Goal: Transaction & Acquisition: Purchase product/service

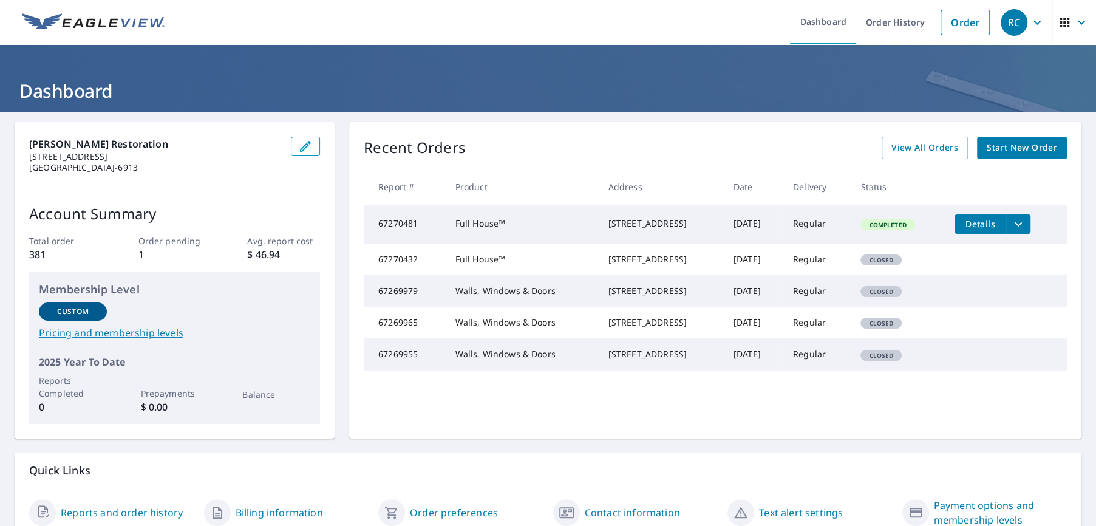
click at [1017, 151] on span "Start New Order" at bounding box center [1021, 147] width 70 height 15
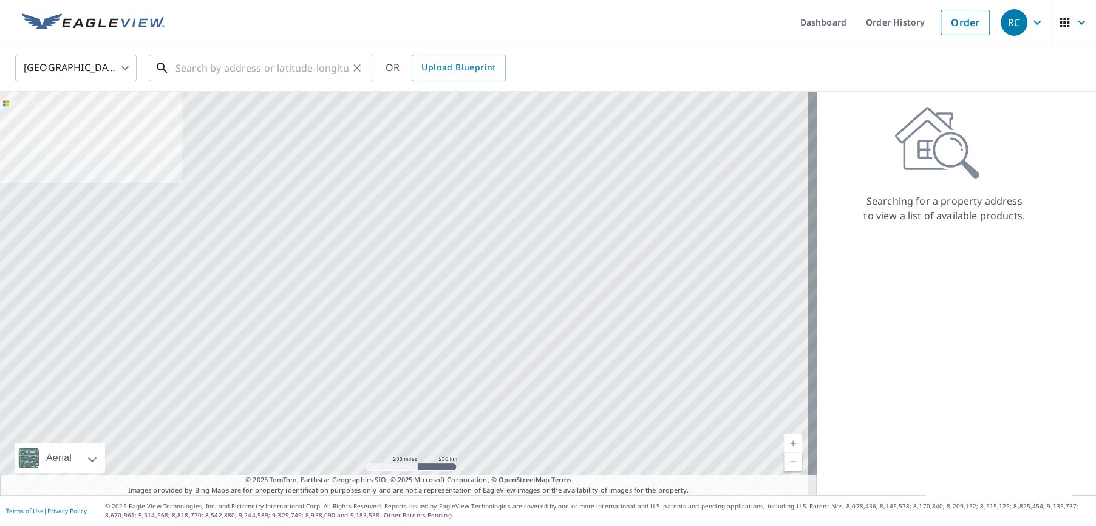
click at [218, 64] on input "text" at bounding box center [261, 68] width 173 height 34
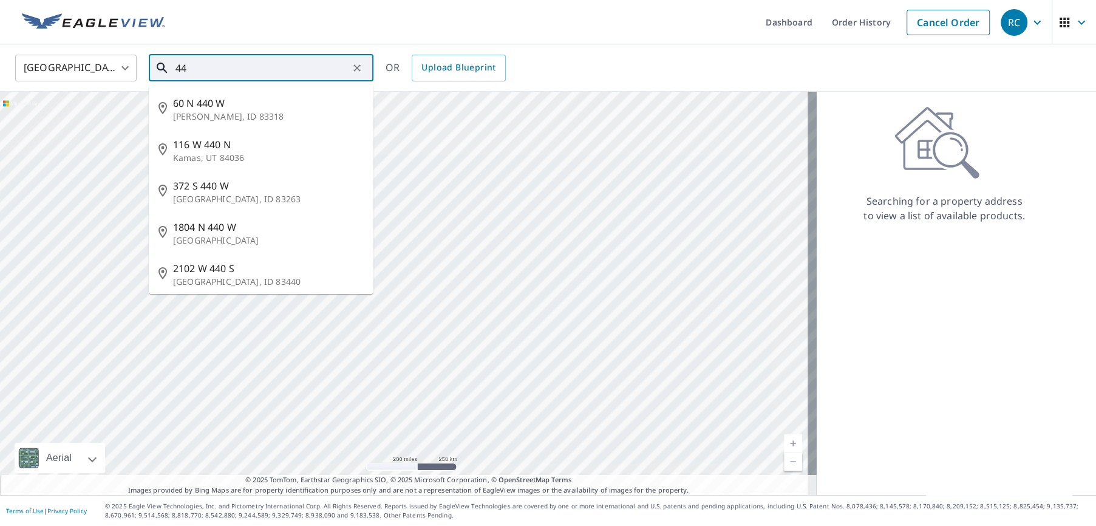
type input "4"
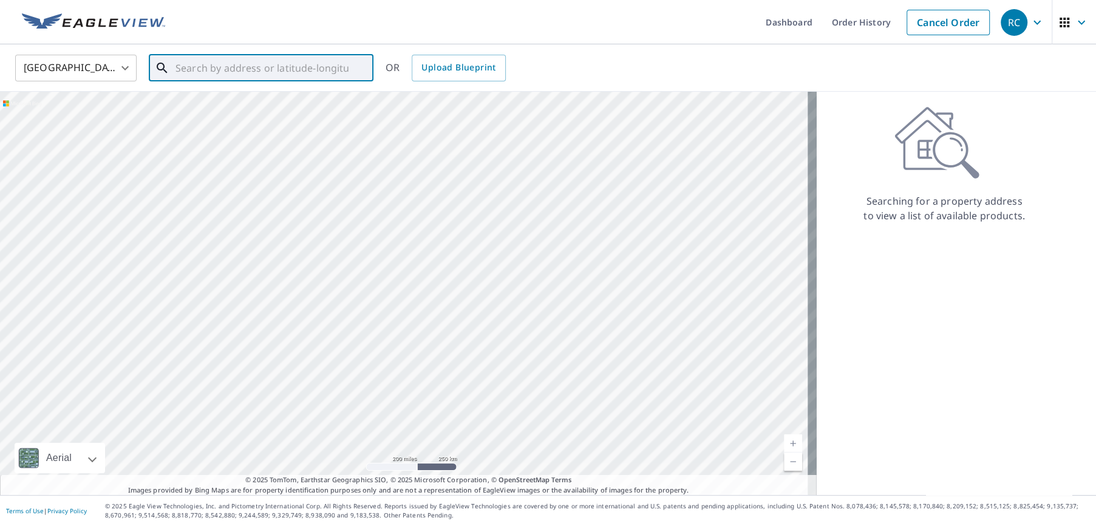
click at [180, 67] on input "text" at bounding box center [261, 68] width 173 height 34
paste input "287 CHESTNUT CT"
click at [214, 107] on span "[STREET_ADDRESS]" at bounding box center [268, 103] width 191 height 15
type input "[STREET_ADDRESS]"
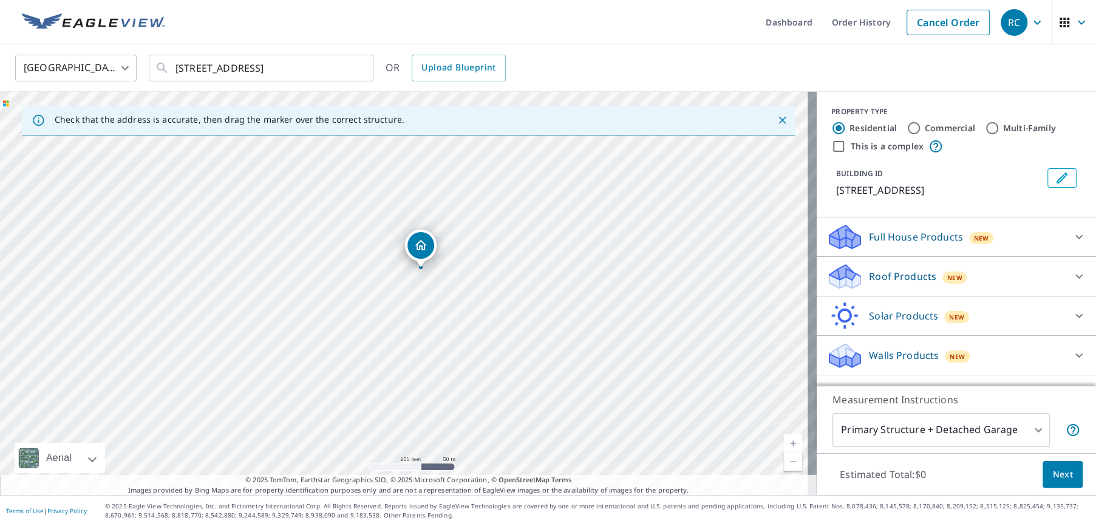
click at [919, 229] on p "Full House Products" at bounding box center [916, 236] width 94 height 15
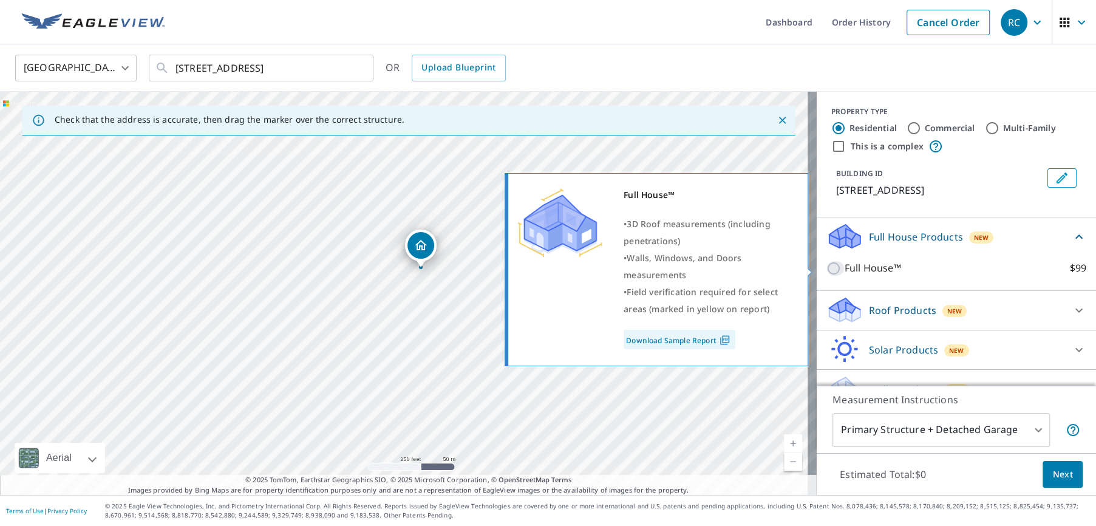
click at [826, 267] on input "Full House™ $99" at bounding box center [835, 268] width 18 height 15
checkbox input "true"
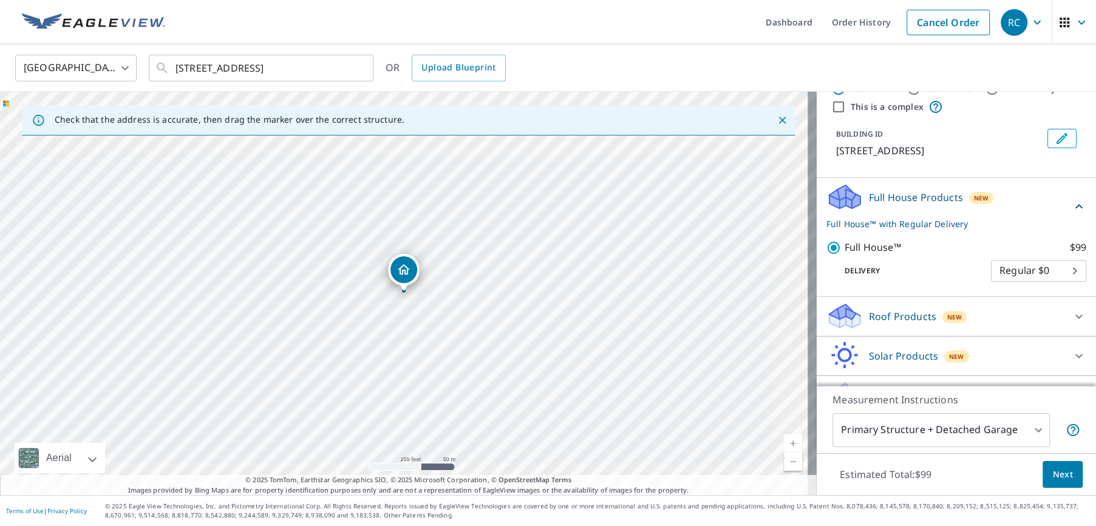
scroll to position [61, 0]
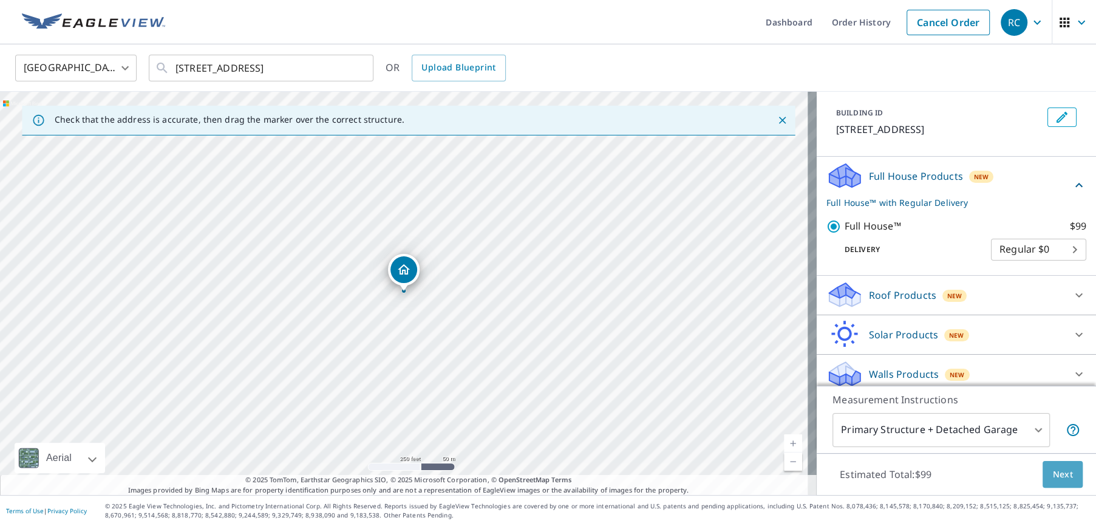
click at [1060, 478] on span "Next" at bounding box center [1062, 474] width 21 height 15
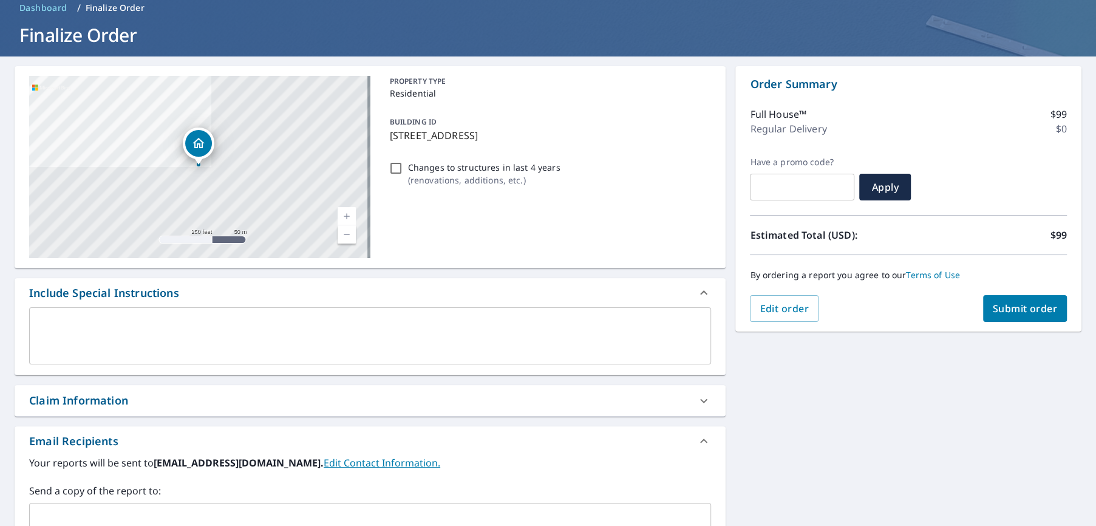
scroll to position [121, 0]
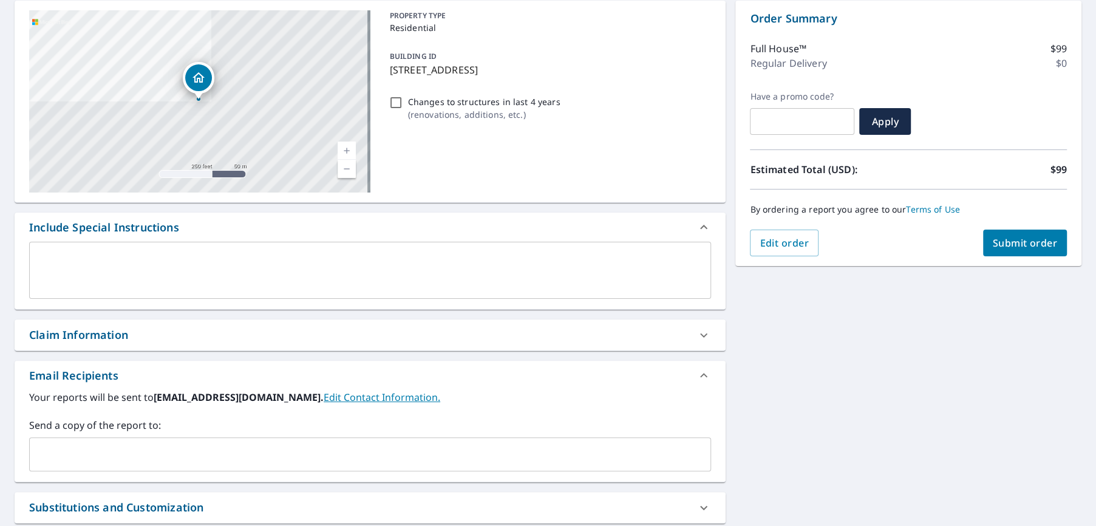
click at [96, 466] on div "​" at bounding box center [370, 454] width 682 height 34
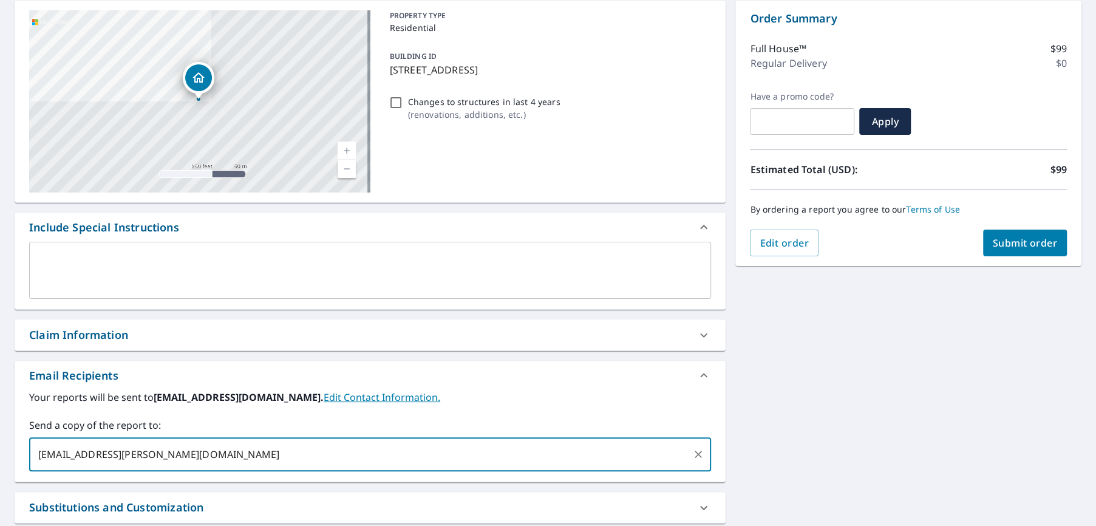
scroll to position [61, 0]
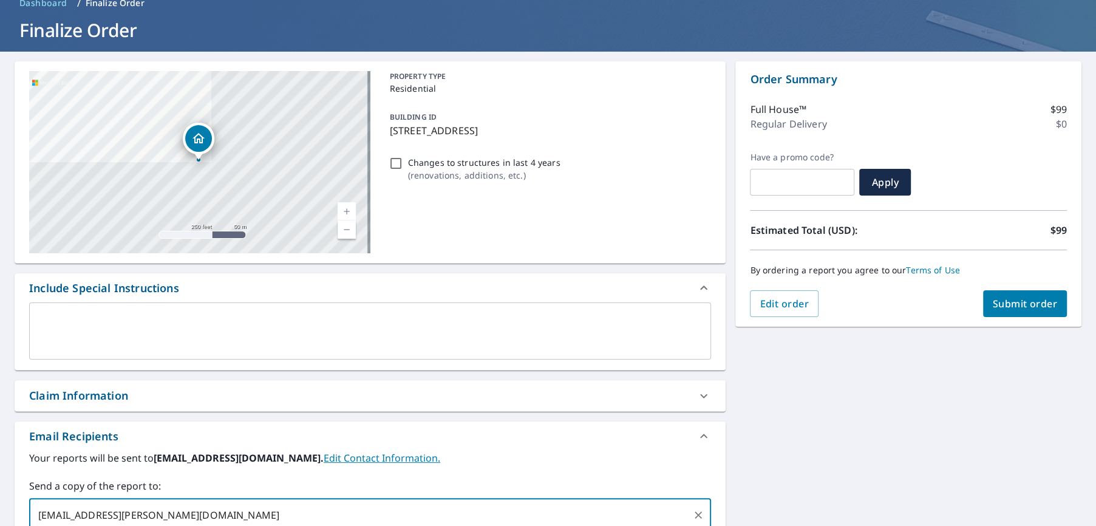
type input "[EMAIL_ADDRESS][PERSON_NAME][DOMAIN_NAME]"
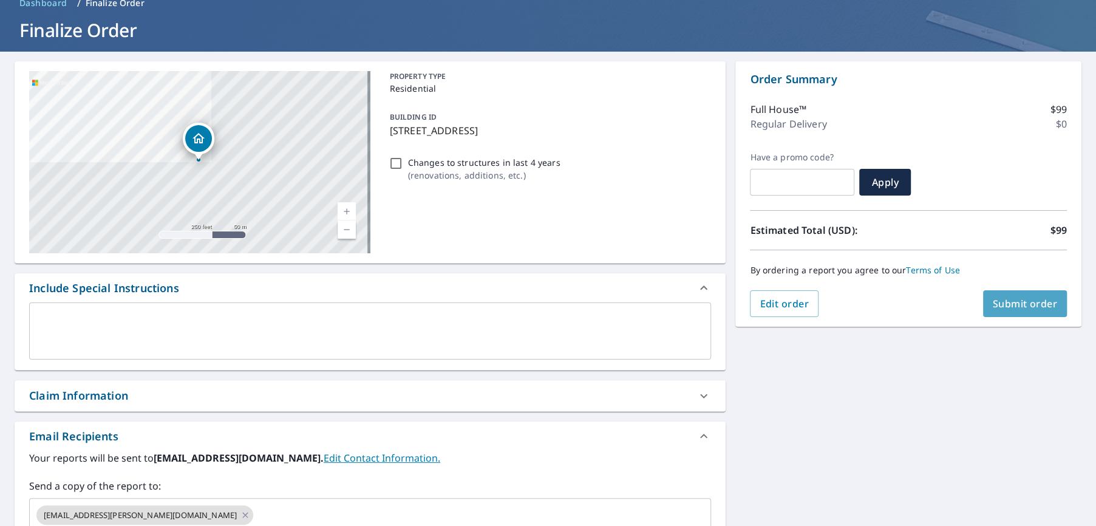
click at [1001, 303] on span "Submit order" at bounding box center [1024, 303] width 65 height 13
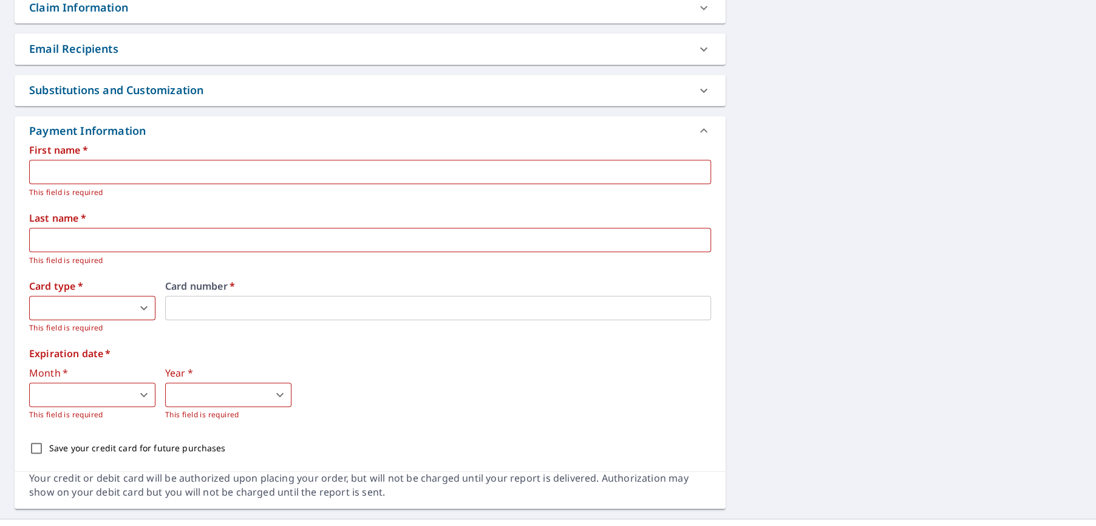
scroll to position [472, 0]
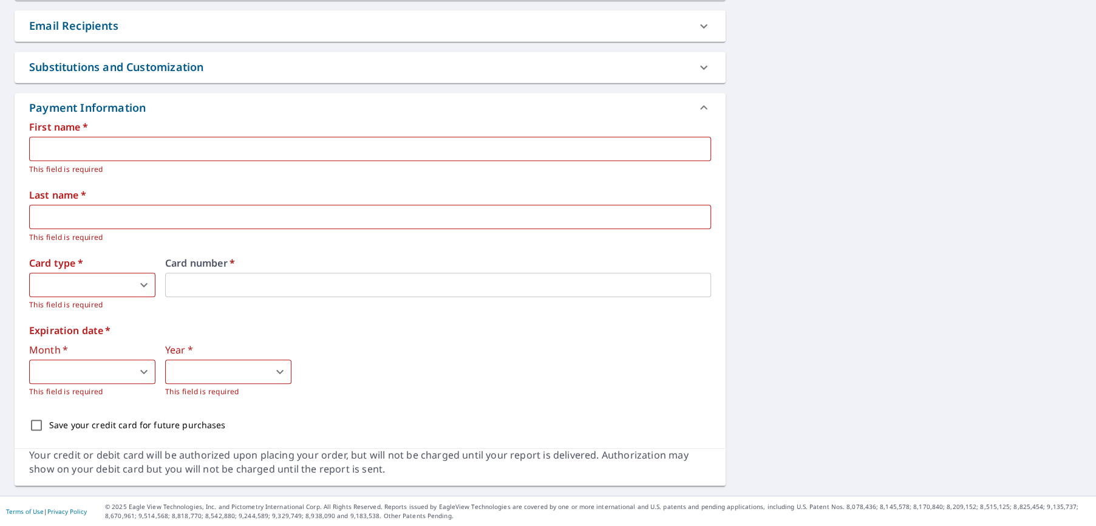
click at [96, 142] on input "text" at bounding box center [370, 149] width 682 height 24
type input "[DEMOGRAPHIC_DATA]"
type input "[PERSON_NAME]"
click at [88, 280] on body "RC RC Dashboard Order History Cancel Order RC Dashboard / Finalize Order Finali…" at bounding box center [548, 263] width 1096 height 526
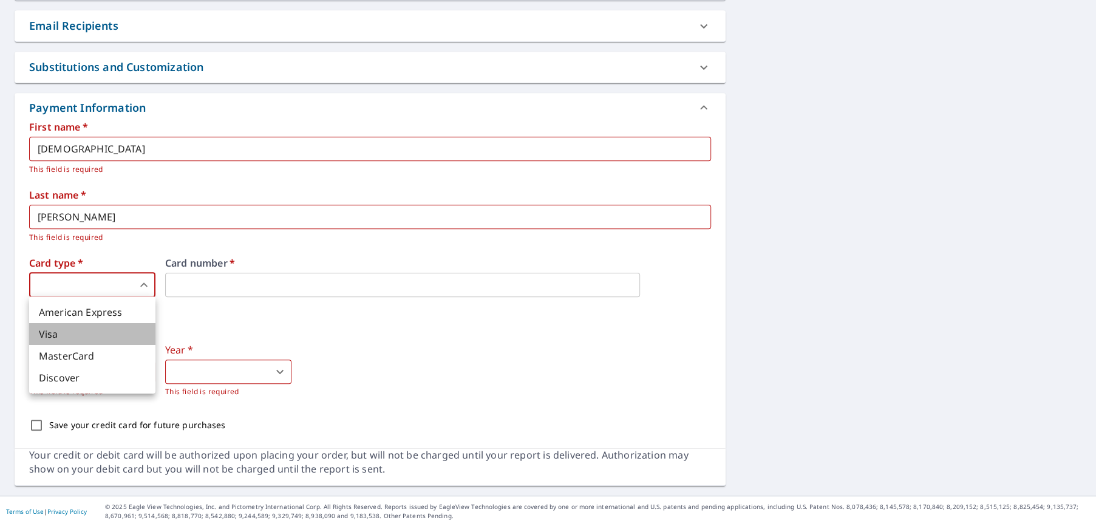
click at [53, 337] on li "Visa" at bounding box center [92, 334] width 126 height 22
type input "2"
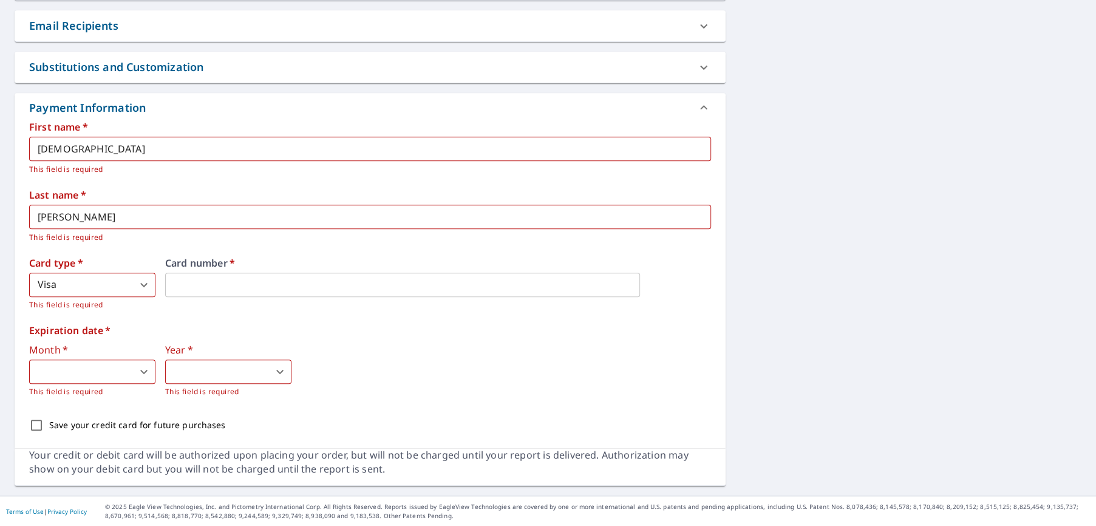
click at [106, 372] on body "RC RC Dashboard Order History Cancel Order RC Dashboard / Finalize Order Finali…" at bounding box center [548, 263] width 1096 height 526
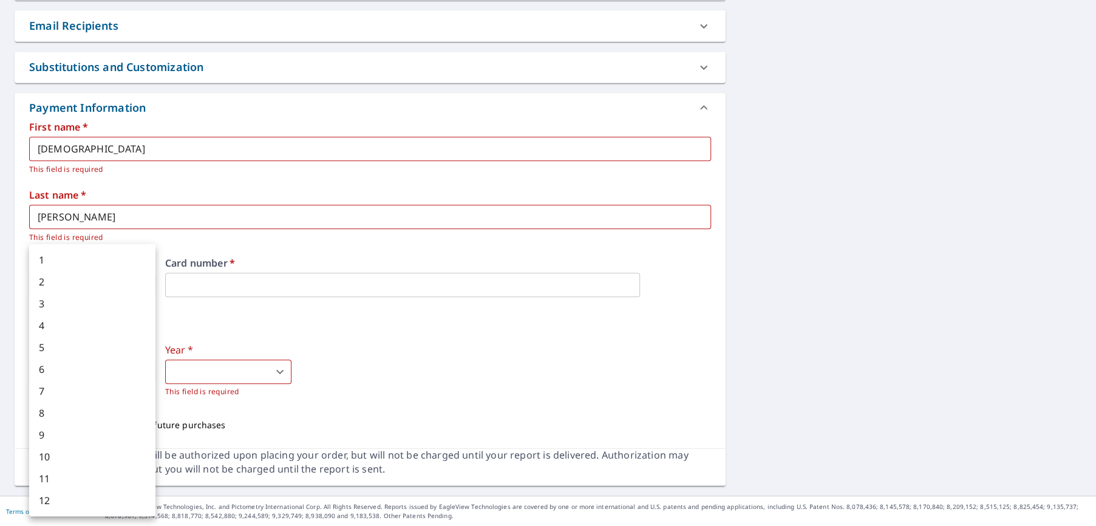
click at [55, 297] on li "3" at bounding box center [92, 304] width 126 height 22
type input "3"
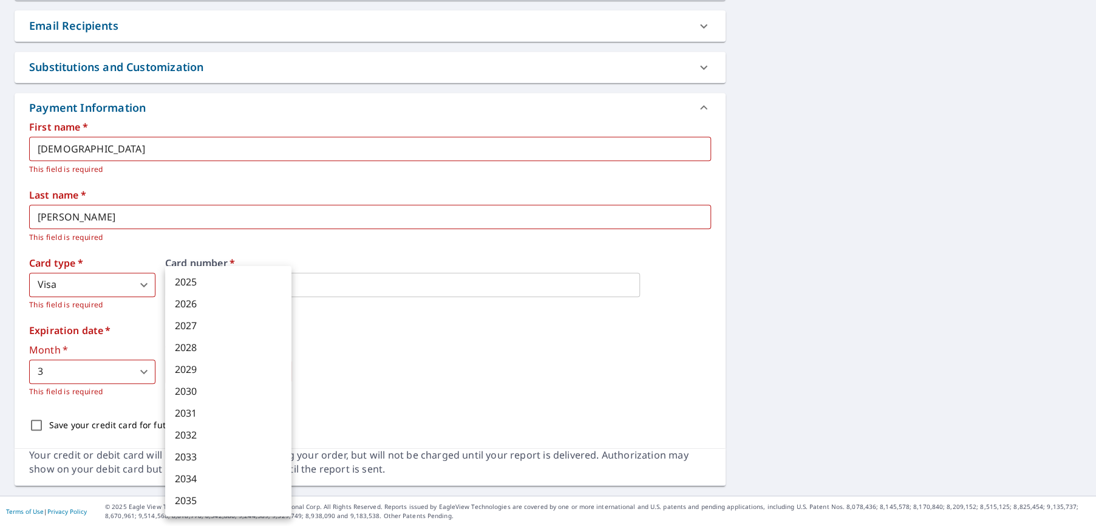
click at [248, 378] on body "RC RC Dashboard Order History Cancel Order RC Dashboard / Finalize Order Finali…" at bounding box center [548, 263] width 1096 height 526
click at [201, 342] on li "2028" at bounding box center [228, 347] width 126 height 22
type input "2028"
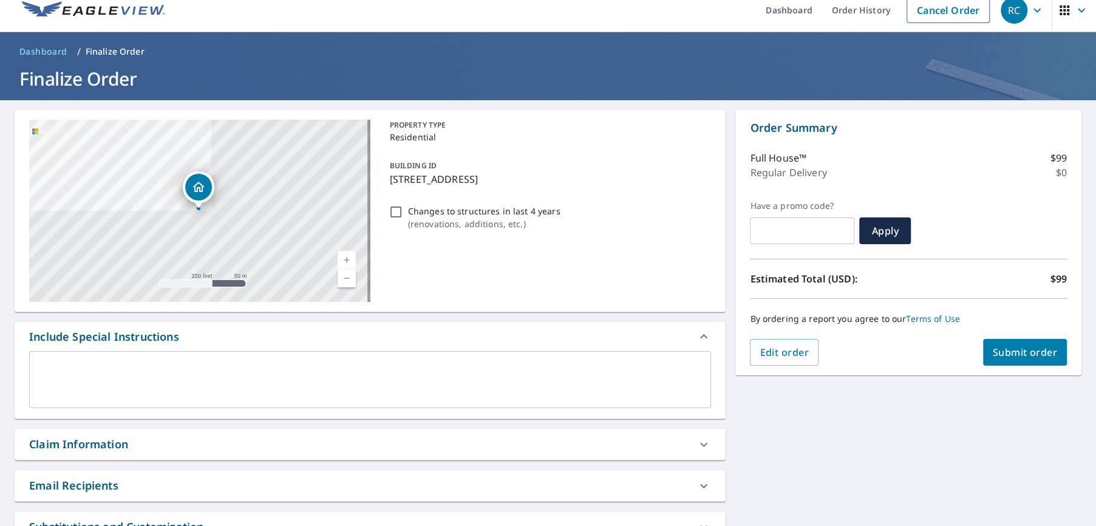
scroll to position [0, 0]
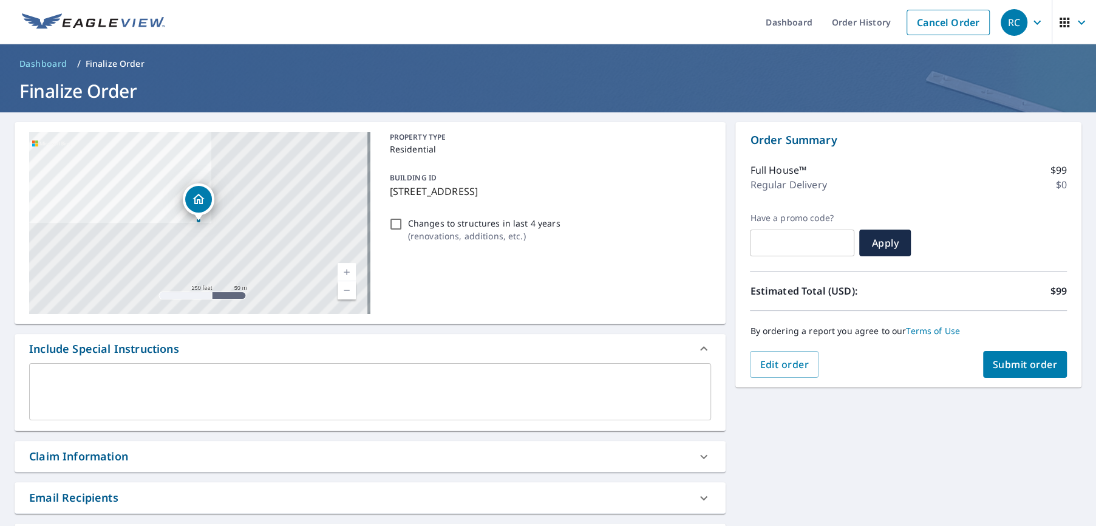
click at [994, 362] on span "Submit order" at bounding box center [1024, 364] width 65 height 13
